Goal: Task Accomplishment & Management: Manage account settings

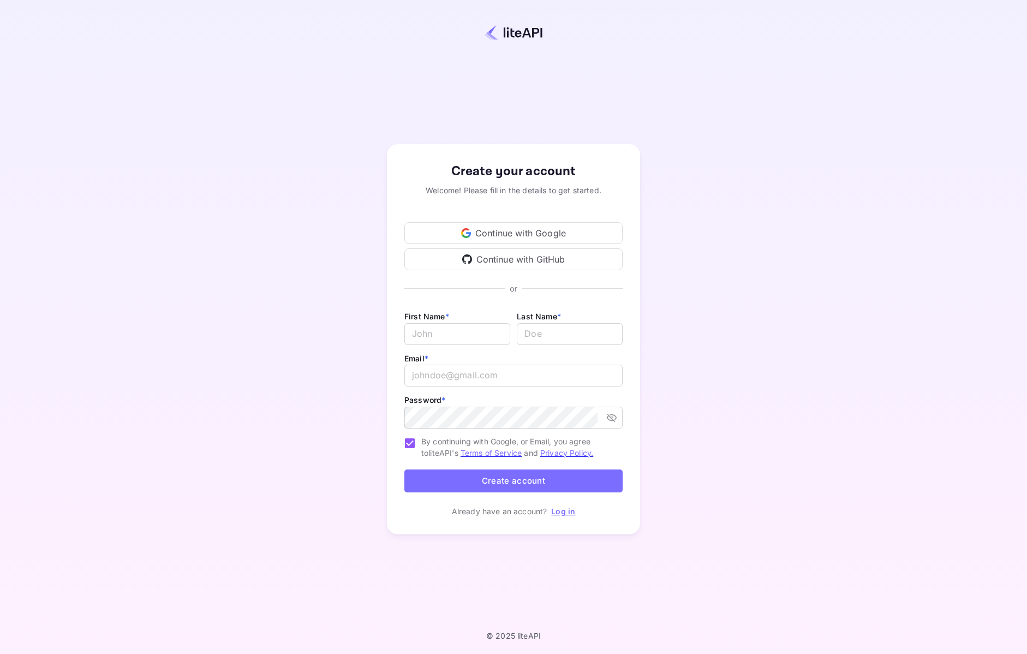
click at [490, 232] on div "Continue with Google" at bounding box center [513, 233] width 218 height 22
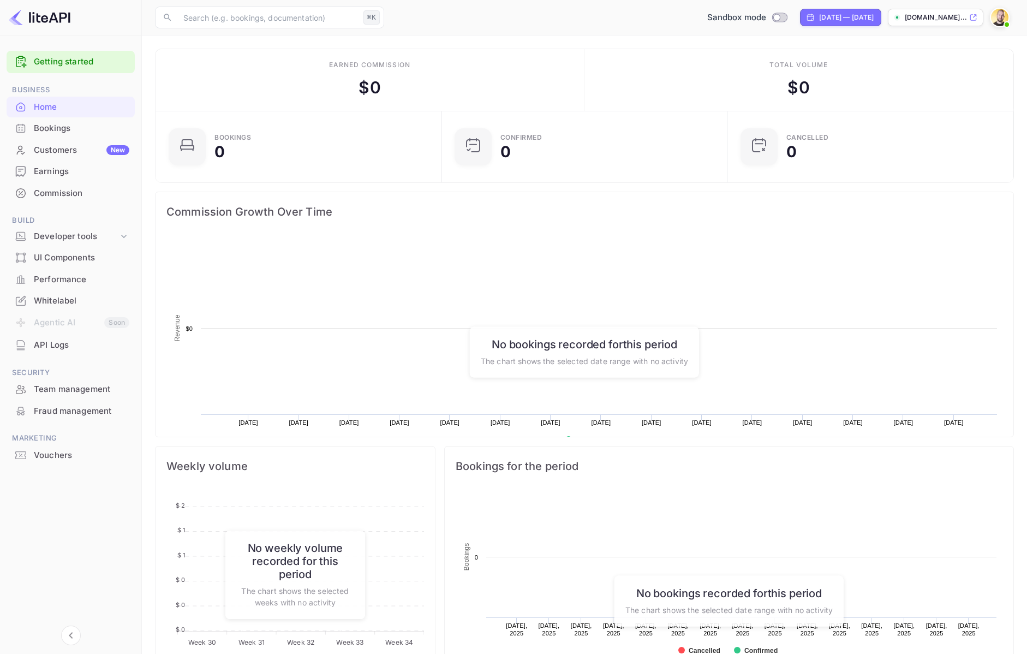
scroll to position [177, 279]
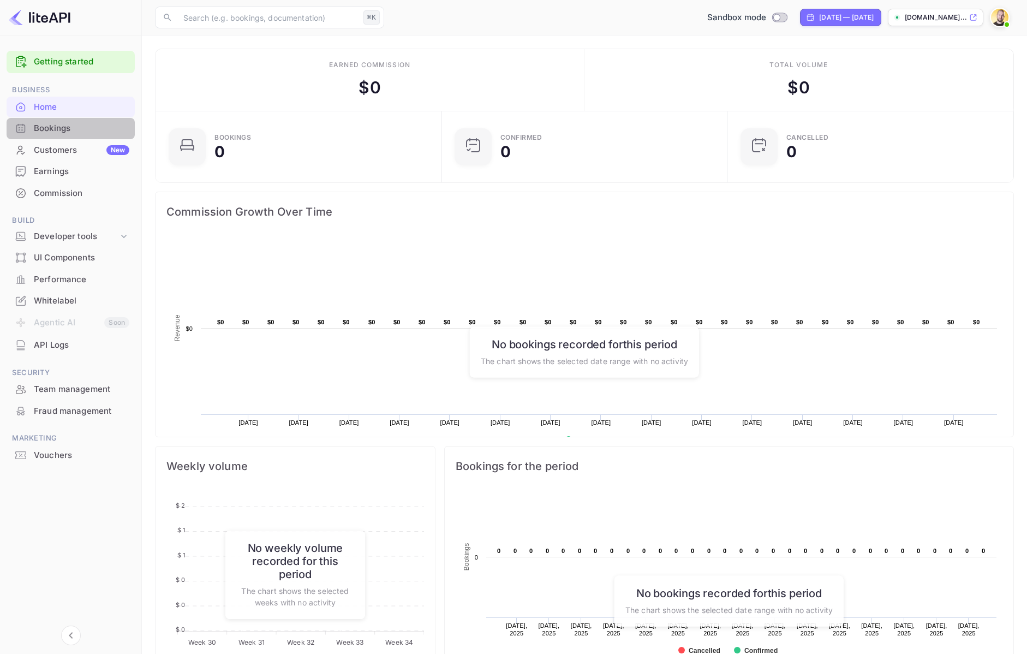
click at [63, 128] on div "Bookings" at bounding box center [81, 128] width 95 height 13
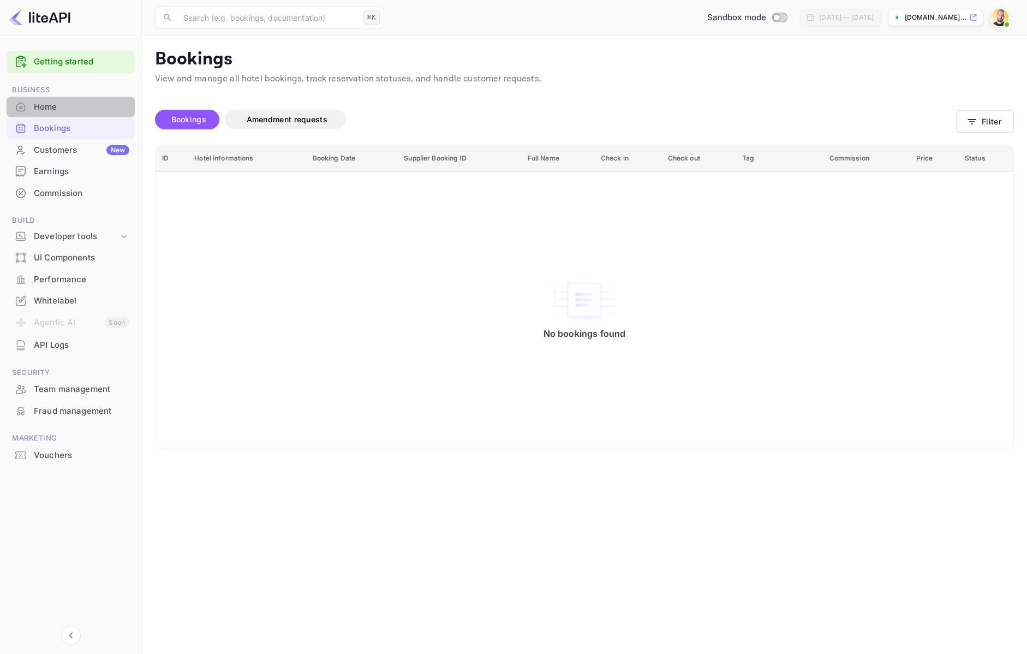
click at [58, 110] on div "Home" at bounding box center [81, 107] width 95 height 13
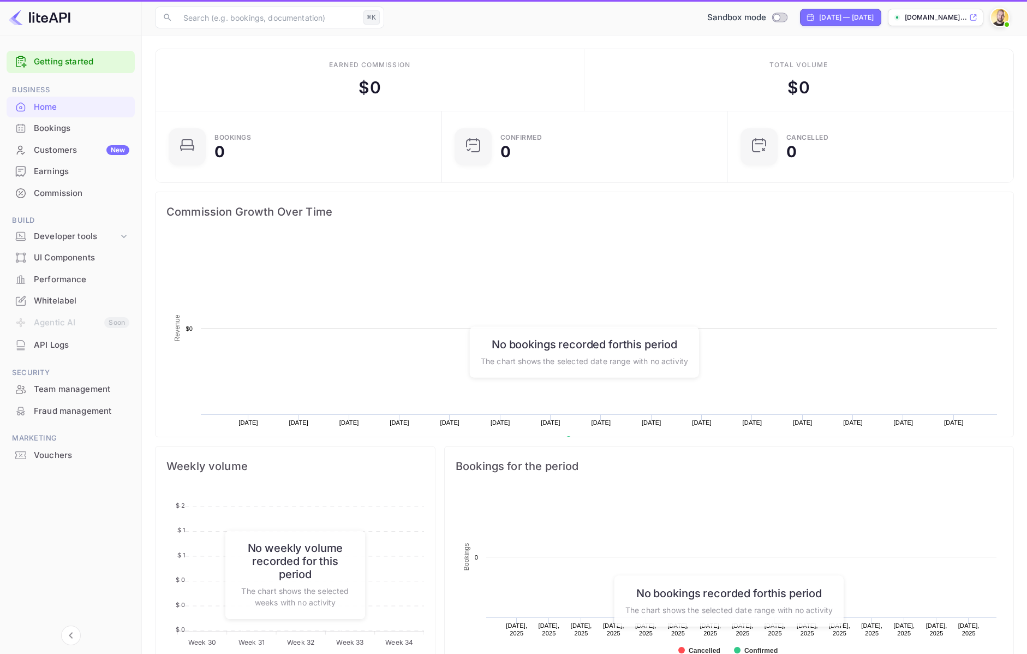
scroll to position [177, 279]
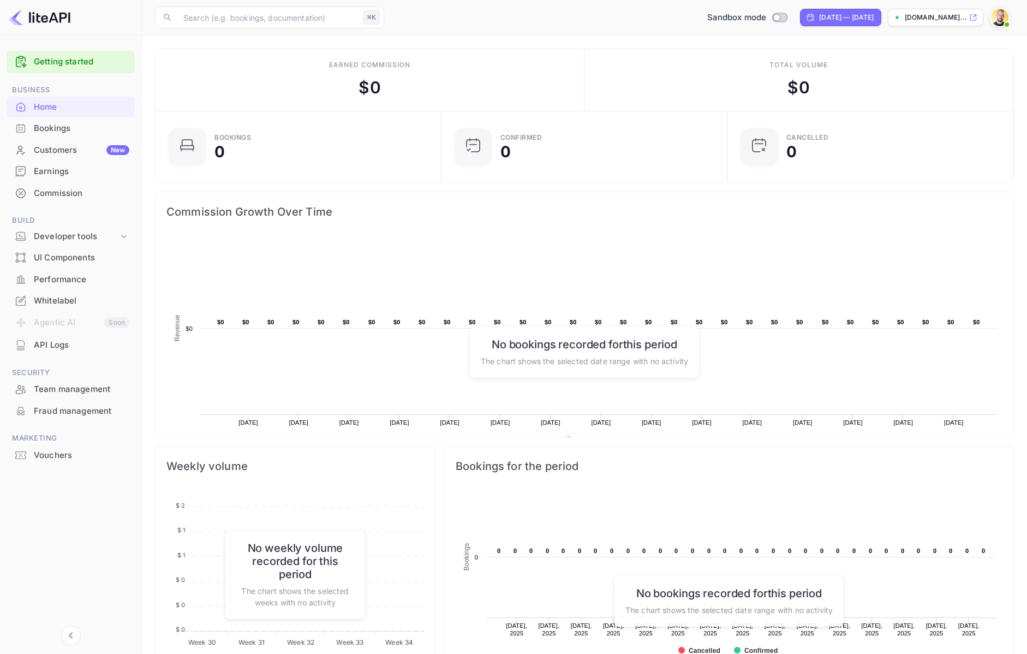
click at [86, 169] on div "Earnings" at bounding box center [81, 171] width 95 height 13
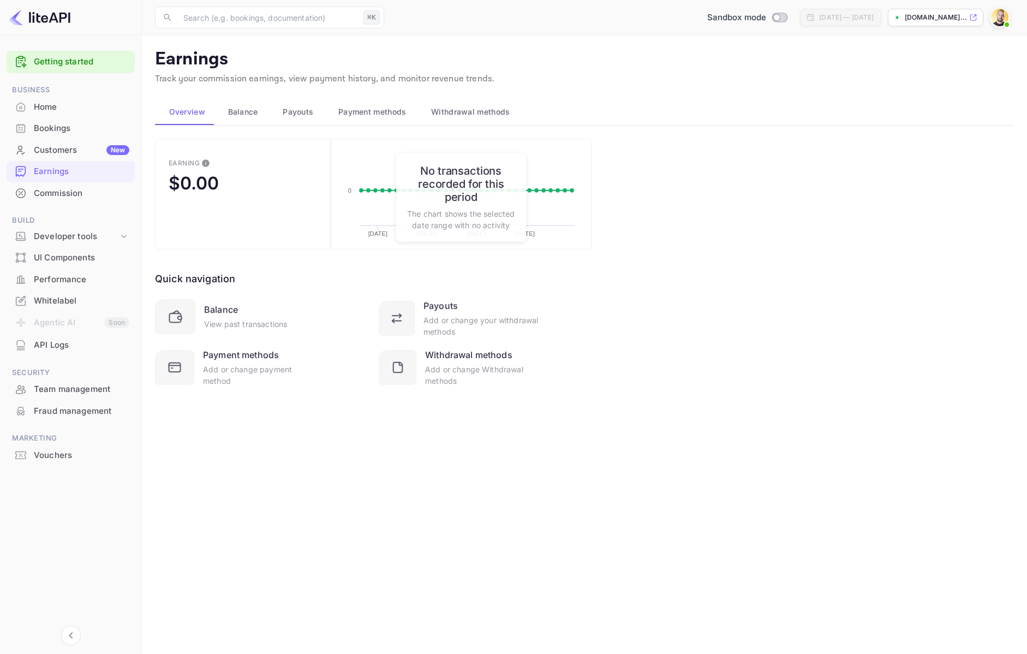
click at [74, 286] on div "Performance" at bounding box center [71, 279] width 128 height 21
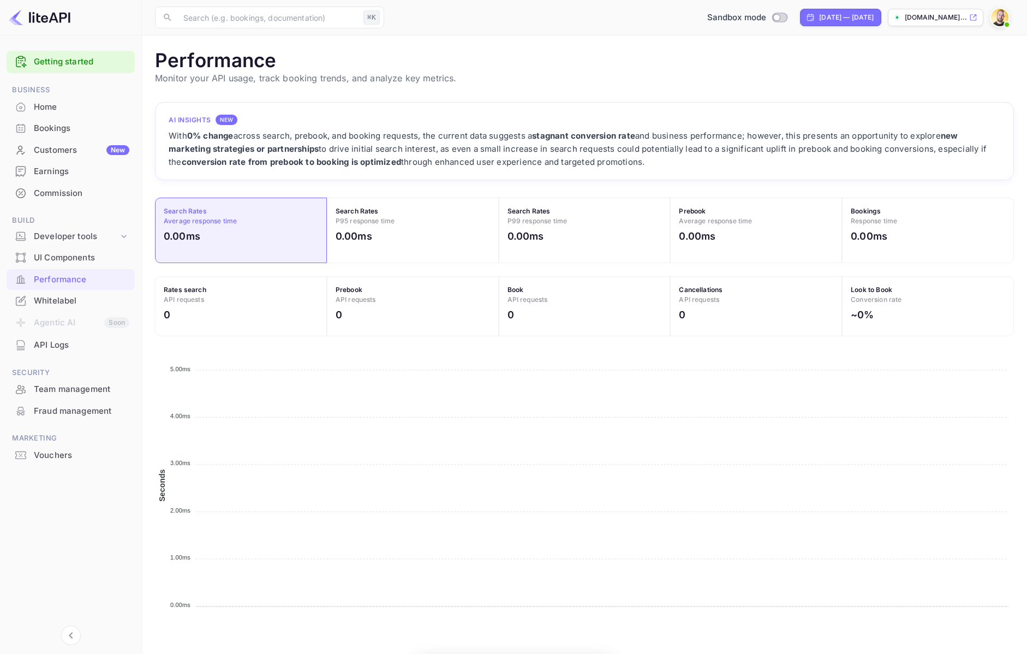
scroll to position [281, 859]
click at [63, 105] on div "Home" at bounding box center [81, 107] width 95 height 13
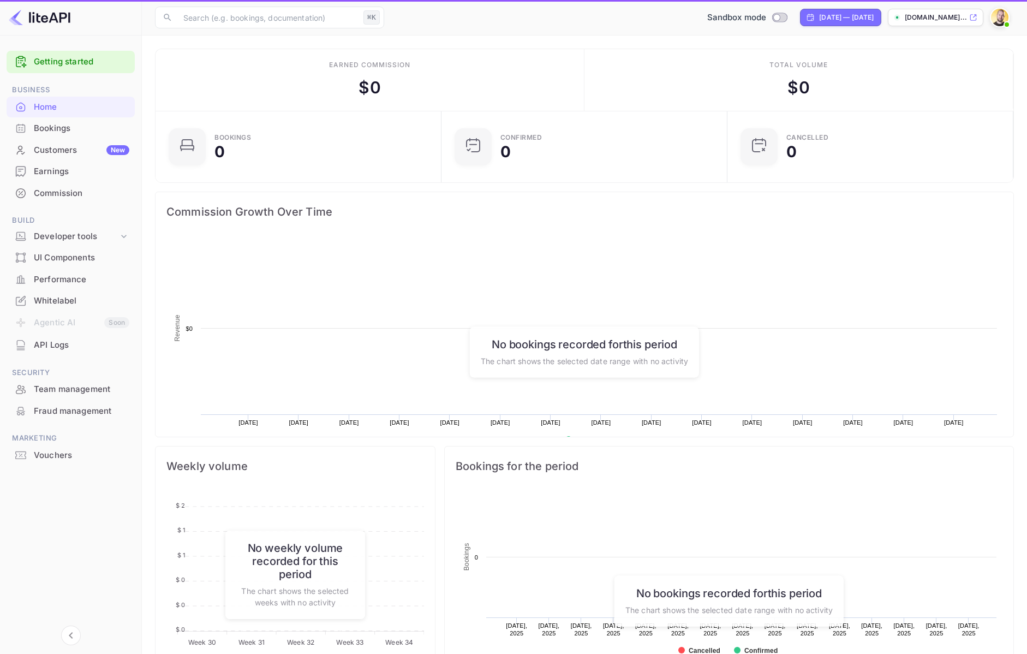
scroll to position [177, 279]
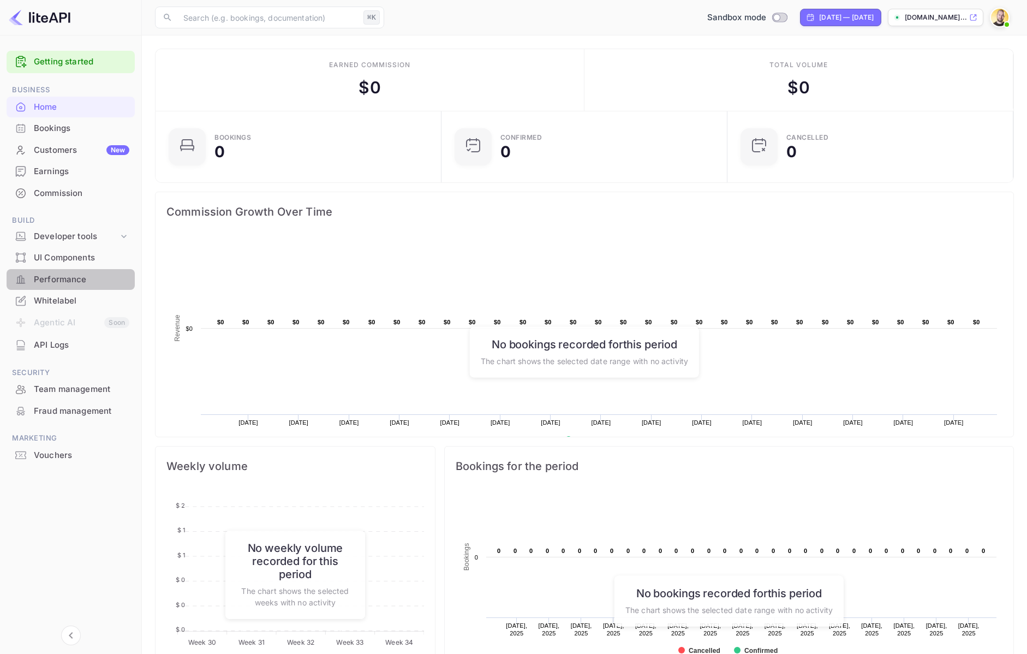
click at [73, 275] on div "Performance" at bounding box center [81, 279] width 95 height 13
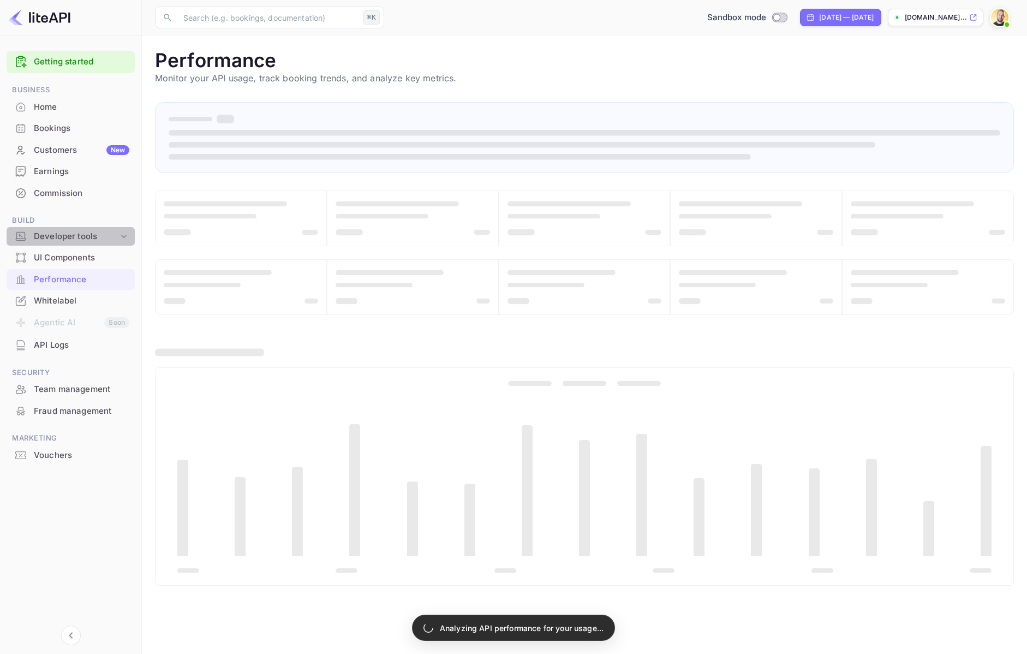
click at [76, 241] on div "Developer tools" at bounding box center [76, 236] width 85 height 13
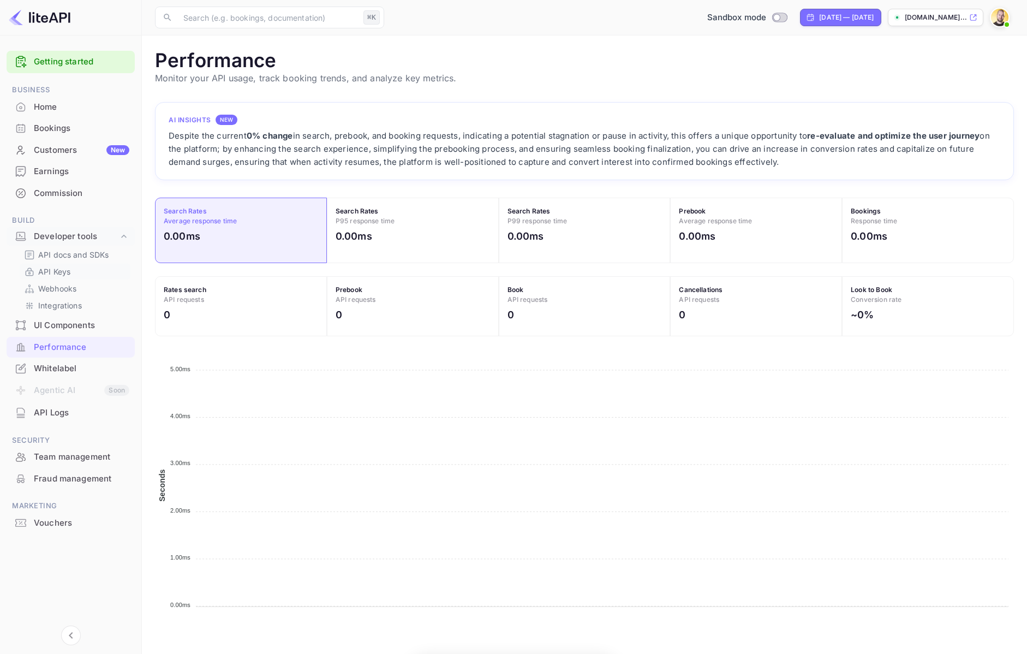
scroll to position [281, 859]
click at [74, 273] on link "API Keys" at bounding box center [75, 271] width 102 height 11
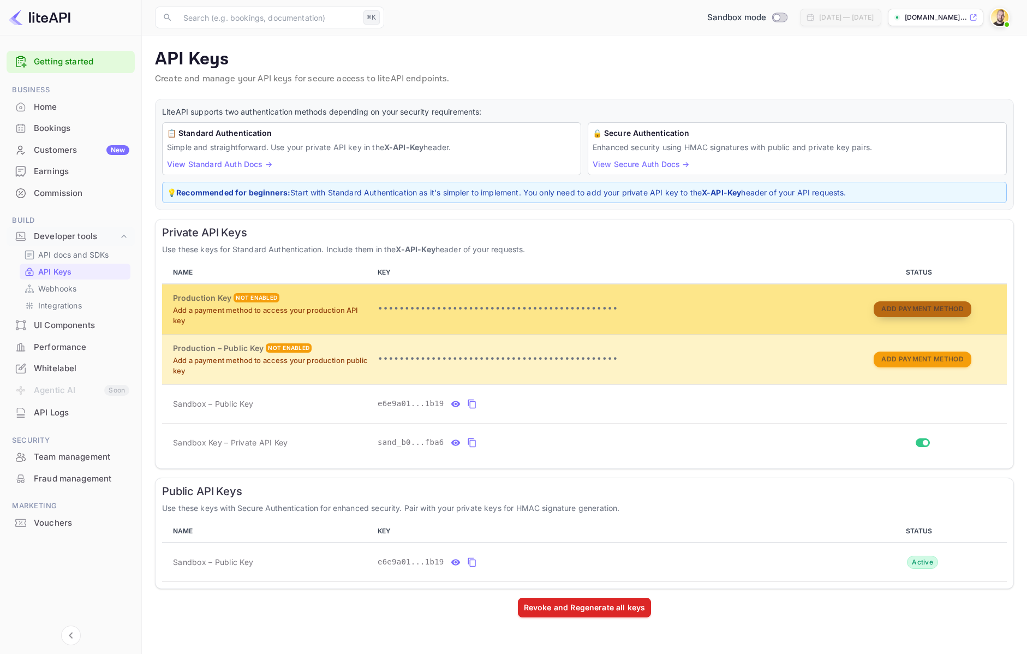
click at [893, 313] on button "Add Payment Method" at bounding box center [921, 309] width 97 height 16
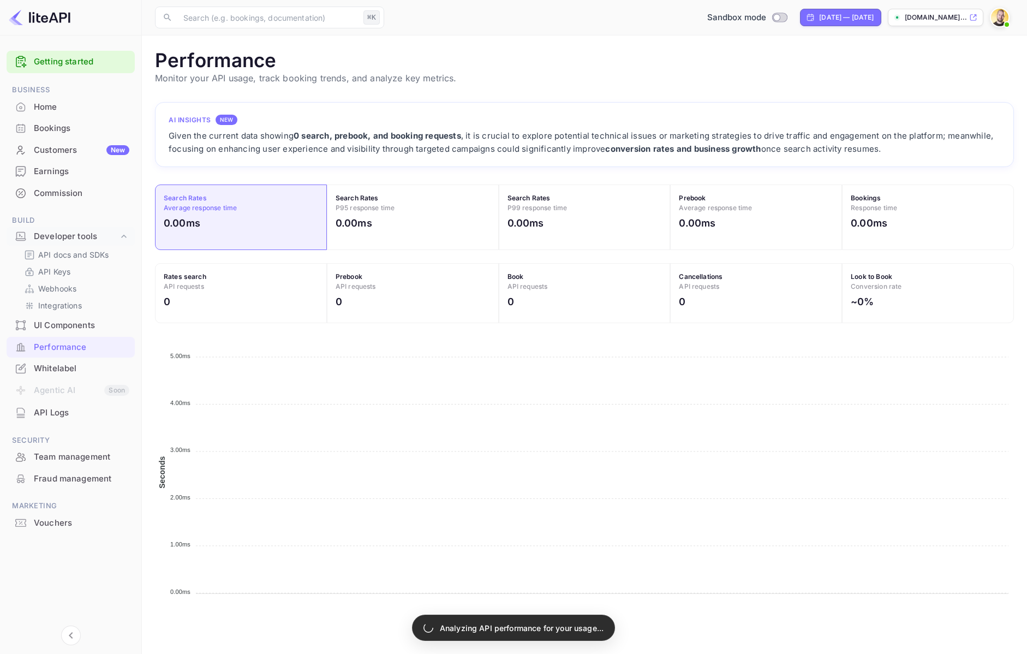
scroll to position [281, 859]
